Goal: Task Accomplishment & Management: Manage account settings

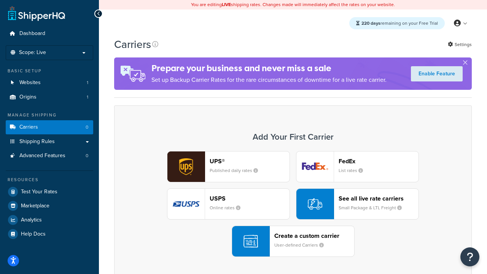
click at [293, 204] on div "UPS® Published daily rates FedEx List rates USPS Online rates See all live rate…" at bounding box center [293, 204] width 342 height 106
click at [379, 161] on header "FedEx" at bounding box center [379, 161] width 80 height 7
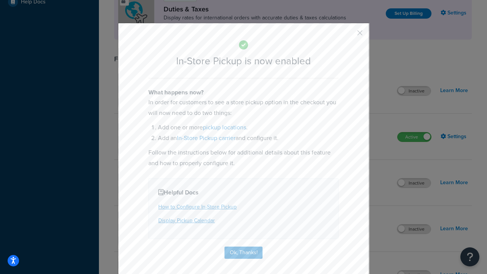
click at [349, 35] on button "button" at bounding box center [349, 36] width 2 height 2
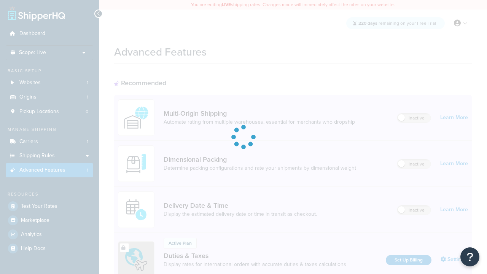
scroll to position [247, 0]
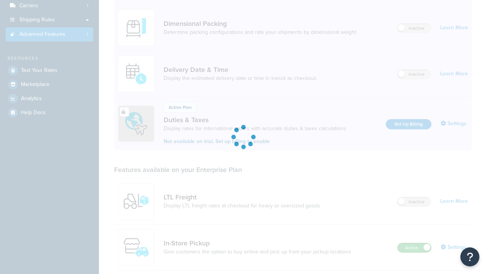
click at [415, 243] on label "Active" at bounding box center [415, 247] width 34 height 9
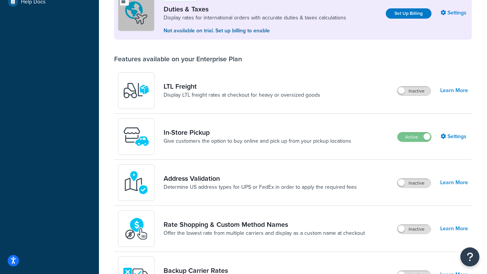
scroll to position [232, 0]
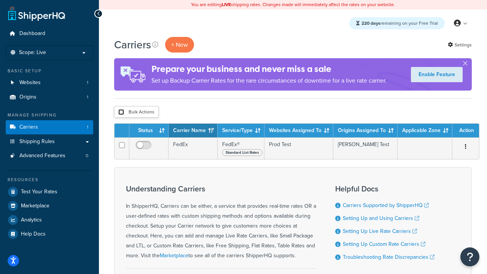
click at [121, 112] on input "checkbox" at bounding box center [121, 112] width 6 height 6
checkbox input "true"
click at [0, 0] on button "Delete" at bounding box center [0, 0] width 0 height 0
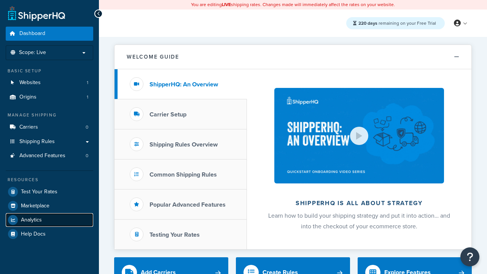
click at [31, 220] on span "Analytics" at bounding box center [31, 220] width 21 height 6
